Goal: Information Seeking & Learning: Learn about a topic

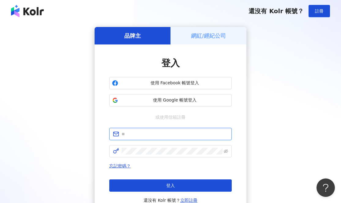
click at [137, 135] on input "text" at bounding box center [174, 133] width 106 height 7
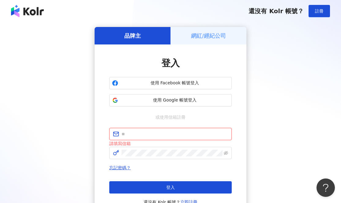
type input "**********"
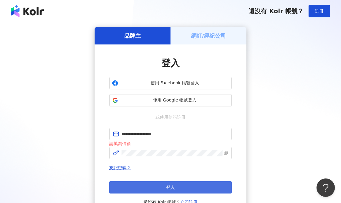
click at [161, 188] on button "登入" at bounding box center [170, 187] width 122 height 12
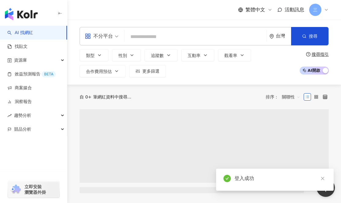
click at [131, 35] on input "search" at bounding box center [195, 37] width 137 height 12
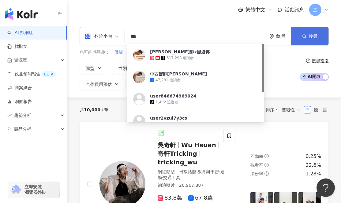
type input "***"
click at [310, 37] on span "搜尋" at bounding box center [313, 36] width 9 height 5
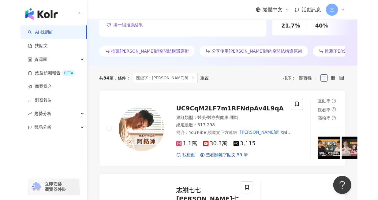
scroll to position [224, 0]
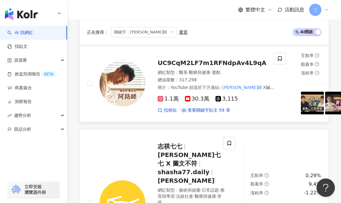
click at [128, 84] on img at bounding box center [122, 83] width 46 height 46
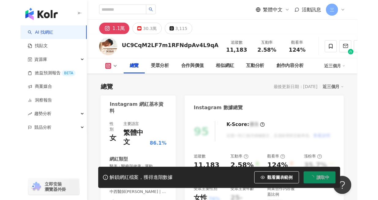
scroll to position [61, 0]
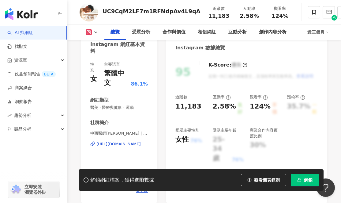
click at [309, 176] on button "解鎖" at bounding box center [305, 179] width 28 height 12
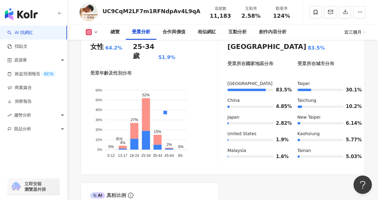
scroll to position [555, 0]
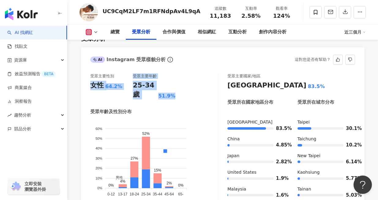
drag, startPoint x: 88, startPoint y: 85, endPoint x: 178, endPoint y: 87, distance: 90.3
click at [178, 87] on div "受眾主要性別 女性 64.2% 受眾主要年齡 25-34 歲 51.9% 受眾年齡及性別分布 男性 女性 60% 60% 50% 50% 40% 40% 30…" at bounding box center [222, 139] width 283 height 145
drag, startPoint x: 90, startPoint y: 75, endPoint x: 178, endPoint y: 88, distance: 89.4
click at [178, 88] on div "受眾主要性別 女性 64.2% 受眾主要年齡 25-34 歲 51.9%" at bounding box center [154, 86] width 128 height 26
copy div "受眾主要性別 女性 64.2% 受眾主要年齡 25-34 歲 51.9%"
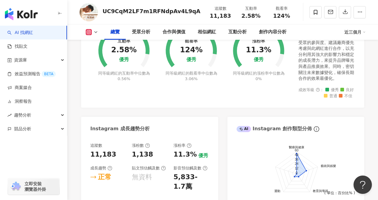
scroll to position [162, 0]
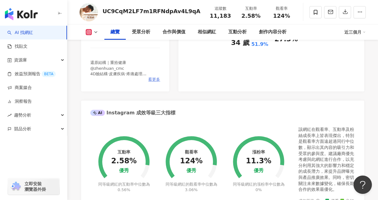
click at [151, 81] on span "看更多" at bounding box center [154, 80] width 12 height 6
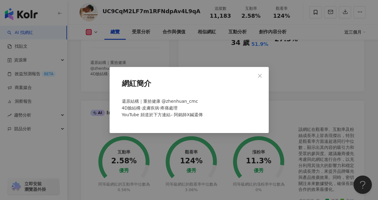
click at [217, 50] on div "網紅簡介 還原結構｜重拾健康 @zhenhuan_cmc 4D臉結構·皮膚疾病·疼痛處理 YouTube 頻道於下方連結– [PERSON_NAME]師X鍼還傳" at bounding box center [189, 100] width 378 height 200
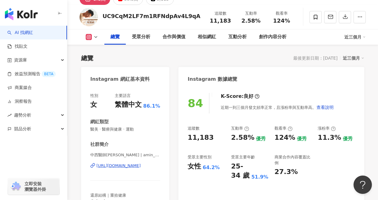
scroll to position [31, 0]
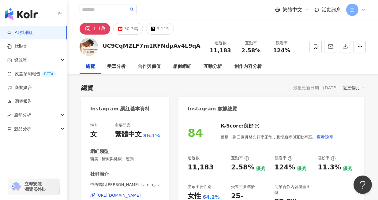
click at [30, 19] on img "button" at bounding box center [21, 14] width 33 height 12
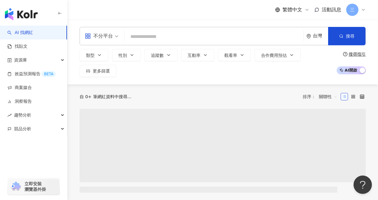
click at [143, 34] on input "search" at bounding box center [214, 37] width 174 height 12
type input "********"
click at [340, 35] on span "搜尋" at bounding box center [350, 36] width 9 height 5
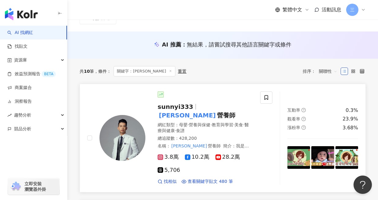
scroll to position [91, 0]
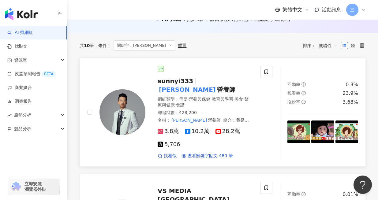
click at [183, 81] on span "sunnyi333" at bounding box center [175, 80] width 35 height 7
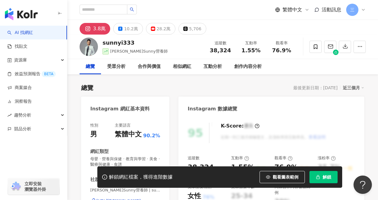
click at [316, 175] on icon "button" at bounding box center [318, 177] width 4 height 4
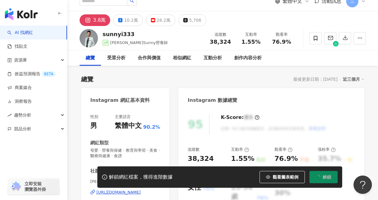
scroll to position [10, 0]
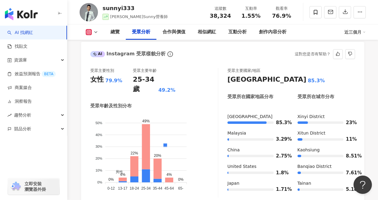
scroll to position [580, 0]
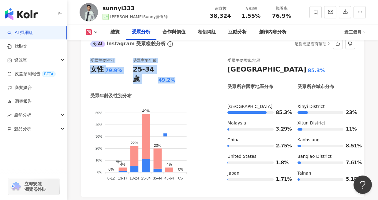
drag, startPoint x: 112, startPoint y: 55, endPoint x: 181, endPoint y: 72, distance: 71.7
click at [181, 72] on div "受眾主要性別 女性 79.9% 受眾主要年齡 25-34 歲 49.2% 受眾年齡及性別分布 男性 女性 50% 50% 40% 40% 30% 30% 20…" at bounding box center [222, 124] width 283 height 145
copy div "受眾主要性別 女性 79.9% 受眾主要年齡 25-34 歲 49.2%"
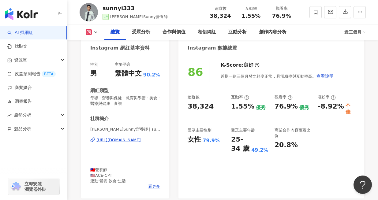
scroll to position [35, 0]
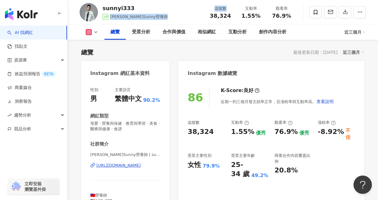
drag, startPoint x: 112, startPoint y: 15, endPoint x: 180, endPoint y: 18, distance: 68.0
click at [180, 18] on div "sunnyi333 黃君聖Sunny營養師 追蹤數 38,324 互動率 1.55% 觀看率 76.9%" at bounding box center [222, 12] width 311 height 24
copy div "黃君聖Sunny營養師 追蹤數"
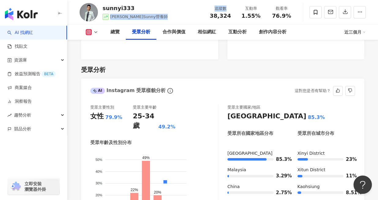
scroll to position [575, 0]
